Goal: Book appointment/travel/reservation

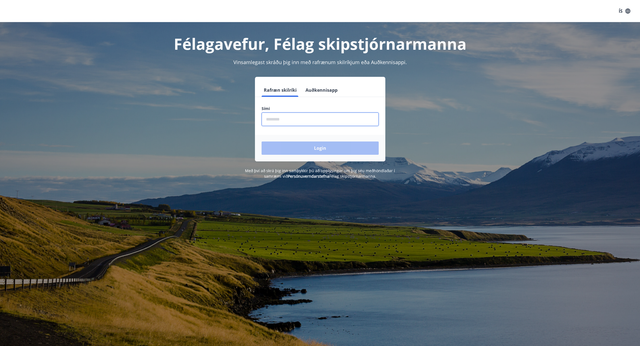
click at [282, 120] on input "phone" at bounding box center [320, 119] width 117 height 14
type input "********"
click at [318, 145] on button "Login" at bounding box center [320, 147] width 117 height 13
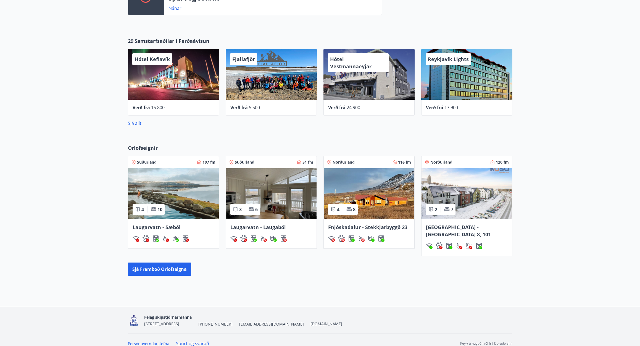
scroll to position [217, 0]
click at [150, 262] on button "Sjá framboð orlofseigna" at bounding box center [159, 268] width 63 height 13
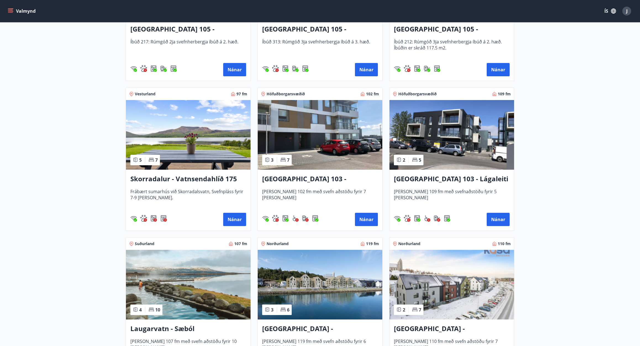
scroll to position [342, 0]
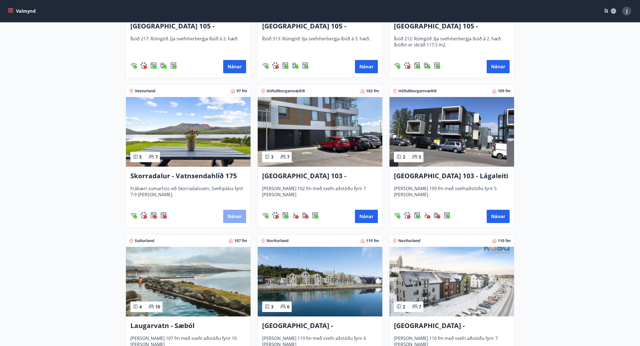
click at [231, 216] on button "Nánar" at bounding box center [234, 216] width 23 height 13
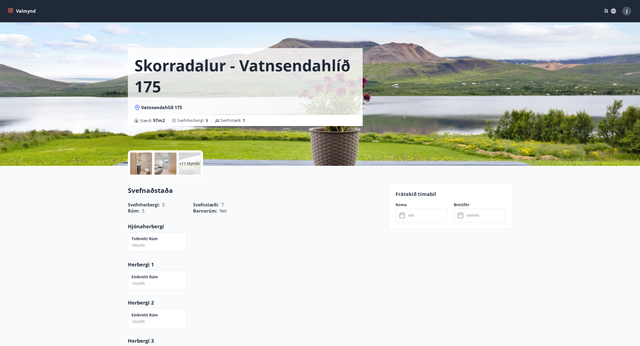
click at [412, 215] on input "text" at bounding box center [426, 216] width 41 height 14
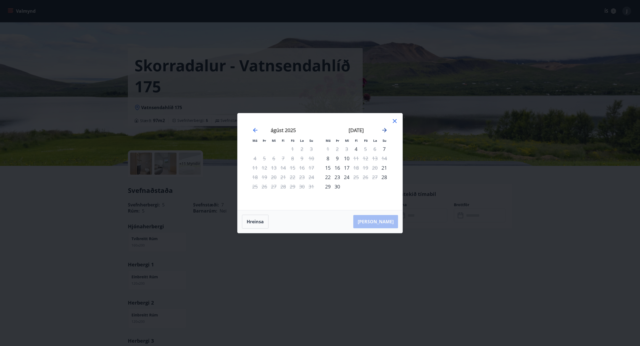
click at [385, 130] on icon "Move forward to switch to the next month." at bounding box center [384, 130] width 7 height 7
click at [395, 120] on icon at bounding box center [395, 121] width 7 height 7
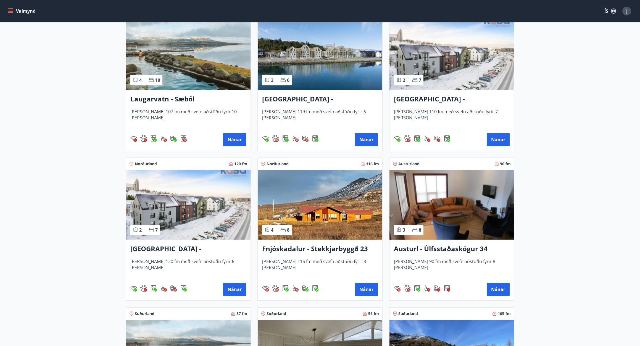
scroll to position [568, 0]
click at [498, 288] on button "Nánar" at bounding box center [498, 289] width 23 height 13
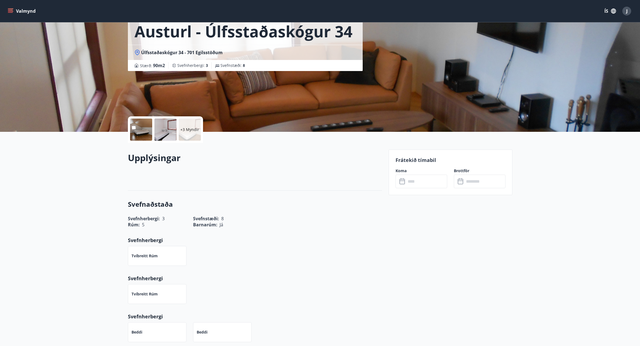
scroll to position [39, 0]
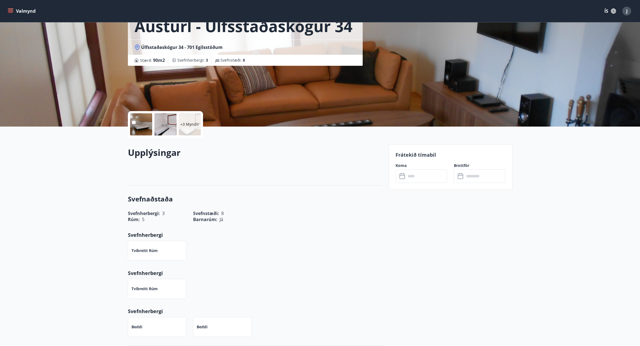
click at [419, 177] on input "text" at bounding box center [426, 176] width 41 height 14
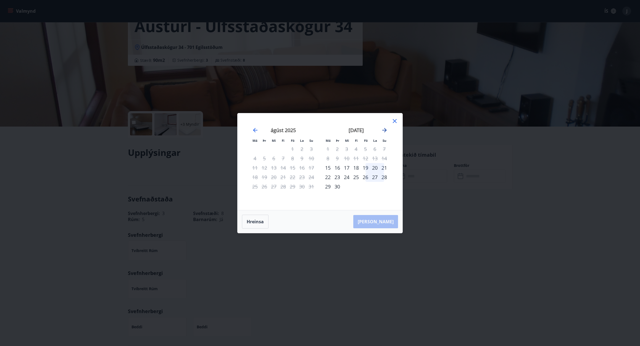
click at [384, 129] on icon "Move forward to switch to the next month." at bounding box center [384, 130] width 7 height 7
click at [365, 146] on div "3" at bounding box center [365, 148] width 9 height 9
drag, startPoint x: 329, startPoint y: 159, endPoint x: 369, endPoint y: 171, distance: 41.6
click at [329, 159] on div "6" at bounding box center [327, 158] width 9 height 9
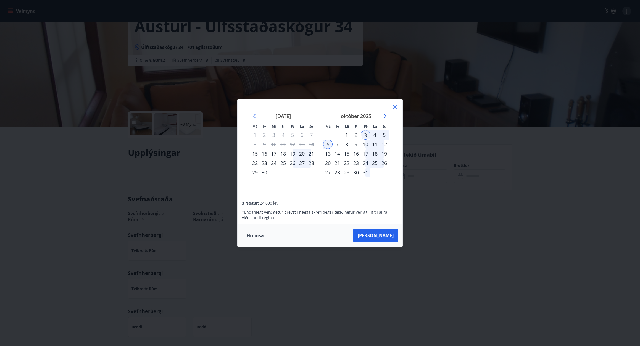
click at [395, 106] on icon at bounding box center [395, 107] width 7 height 7
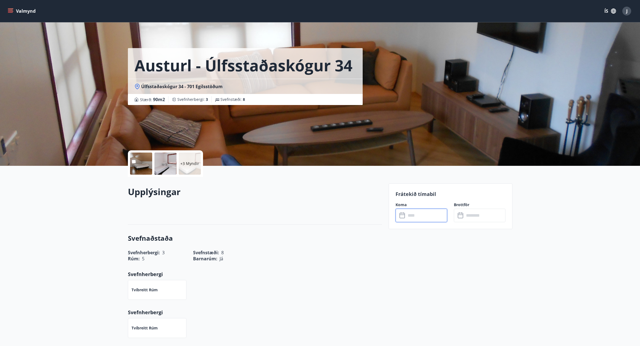
scroll to position [0, 0]
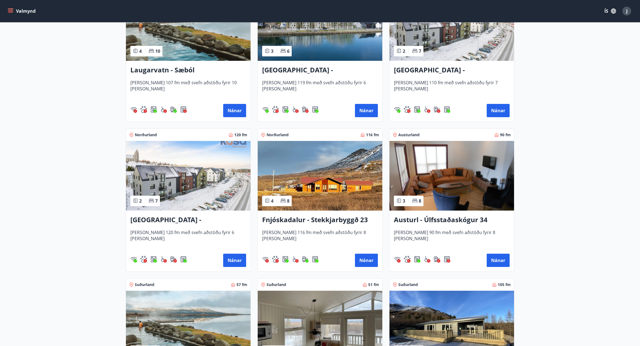
scroll to position [598, 0]
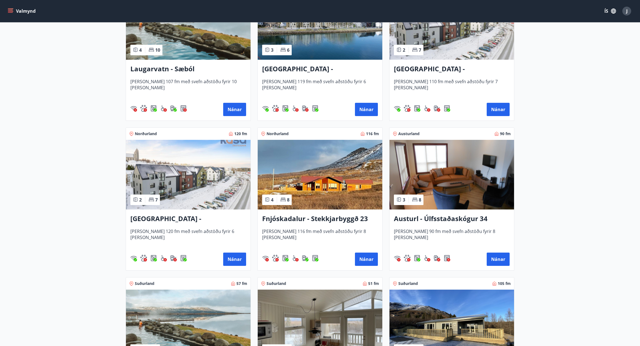
click at [295, 220] on h3 "Fnjóskadalur - Stekkjarbyggð 23" at bounding box center [320, 219] width 116 height 10
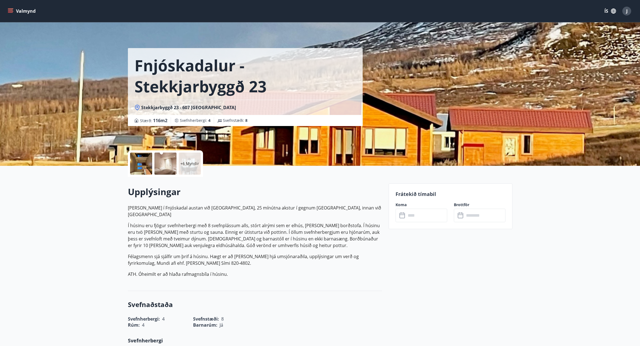
click at [420, 215] on input "text" at bounding box center [426, 216] width 41 height 14
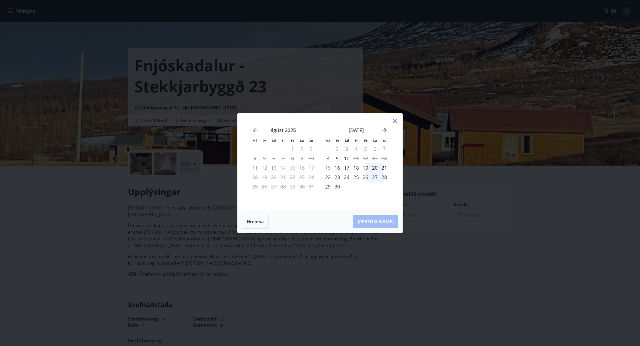
click at [387, 130] on icon "Move forward to switch to the next month." at bounding box center [384, 130] width 4 height 4
click at [396, 120] on icon at bounding box center [395, 121] width 4 height 4
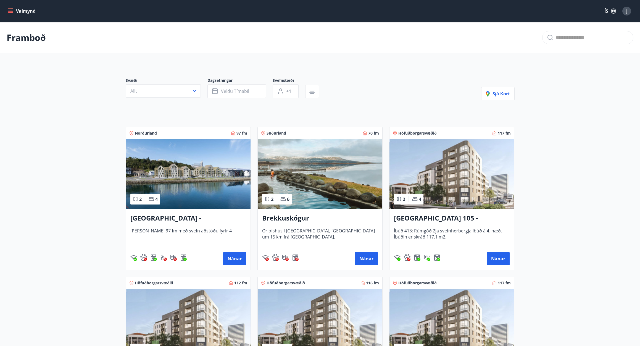
click at [627, 11] on span "J" at bounding box center [626, 11] width 1 height 6
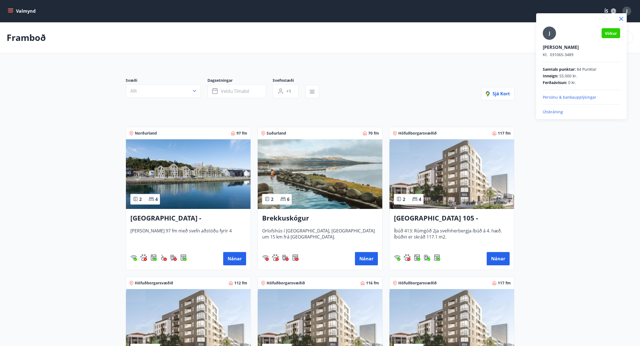
click at [550, 112] on p "Útskráning" at bounding box center [581, 112] width 77 height 6
